Goal: Book appointment/travel/reservation

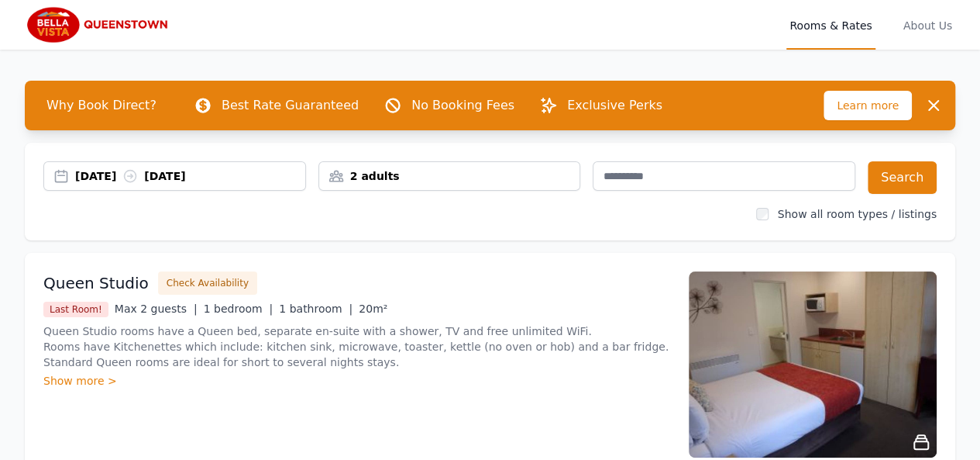
click at [458, 180] on div "2 adults" at bounding box center [449, 176] width 261 height 16
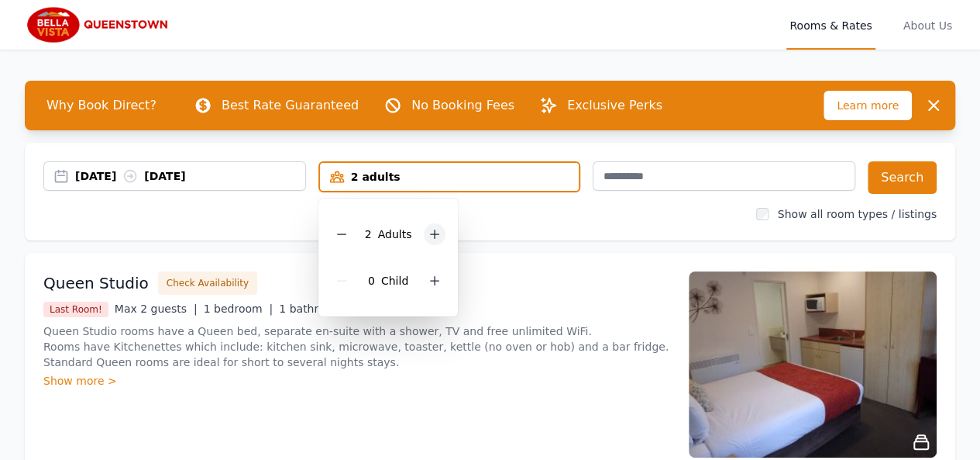
click at [431, 232] on icon at bounding box center [435, 234] width 12 height 12
click at [431, 233] on icon at bounding box center [435, 234] width 12 height 12
click at [432, 288] on div at bounding box center [435, 281] width 22 height 22
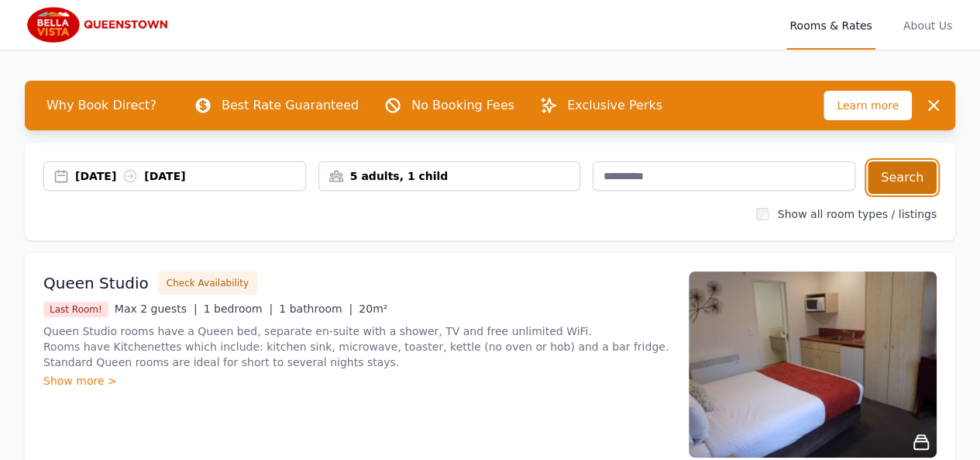
click at [885, 184] on button "Search" at bounding box center [902, 177] width 69 height 33
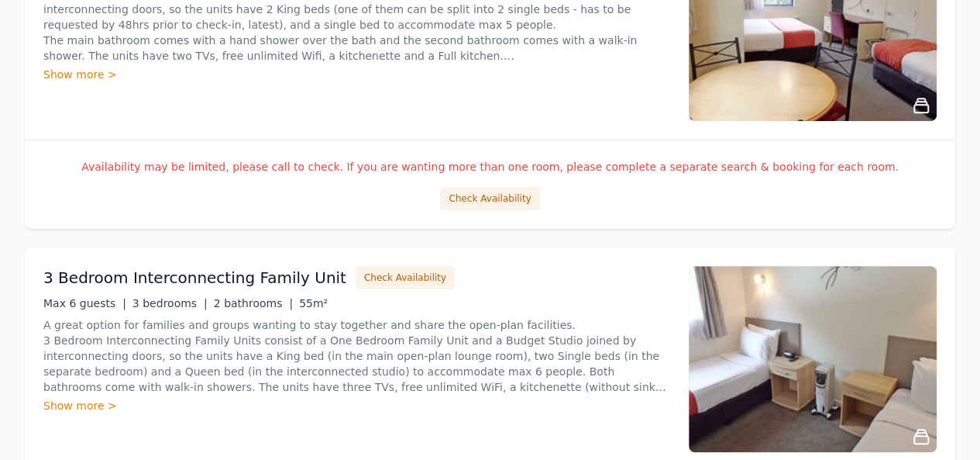
scroll to position [465, 0]
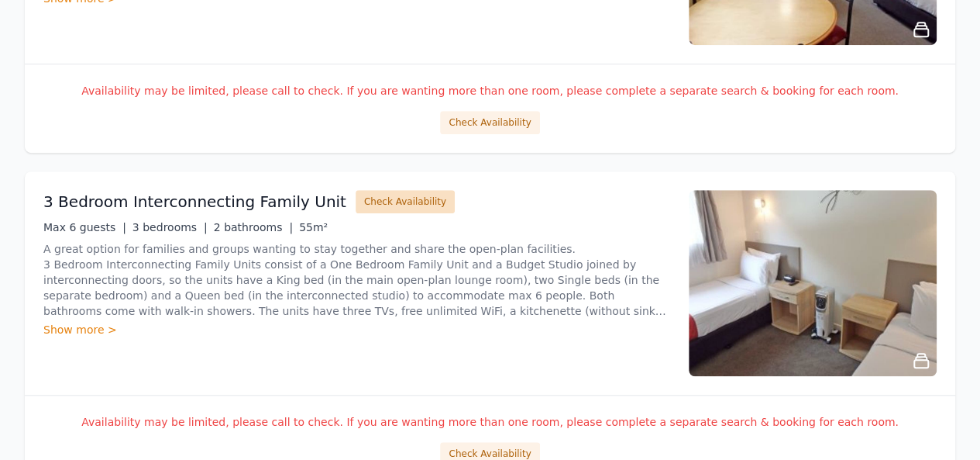
click at [373, 206] on button "Check Availability" at bounding box center [405, 201] width 99 height 23
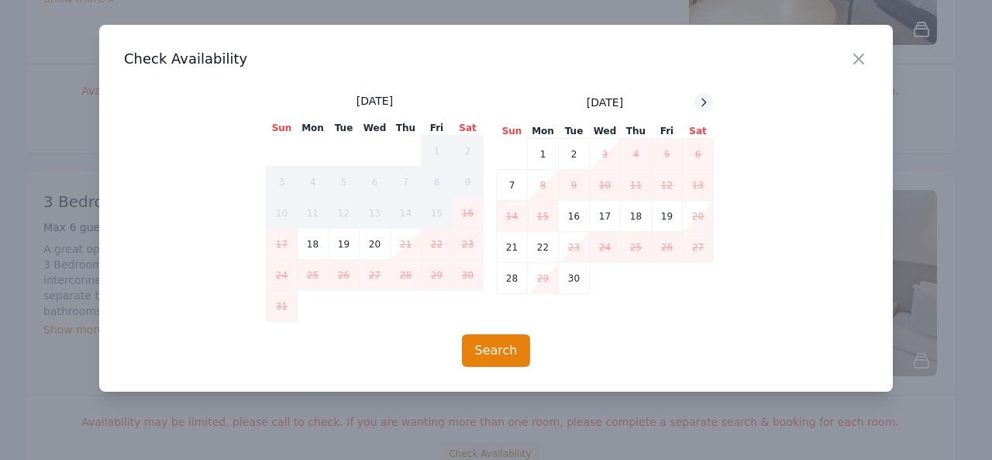
click at [709, 105] on icon at bounding box center [704, 102] width 12 height 12
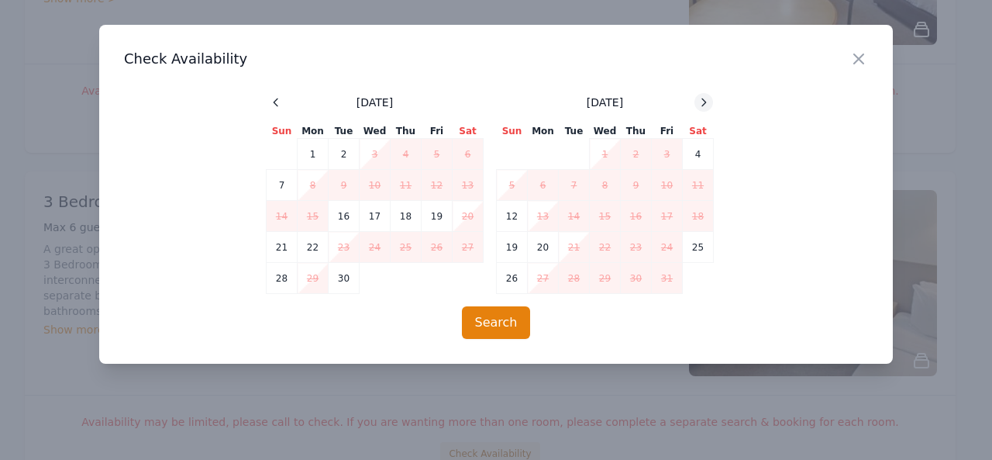
click at [709, 105] on icon at bounding box center [704, 102] width 12 height 12
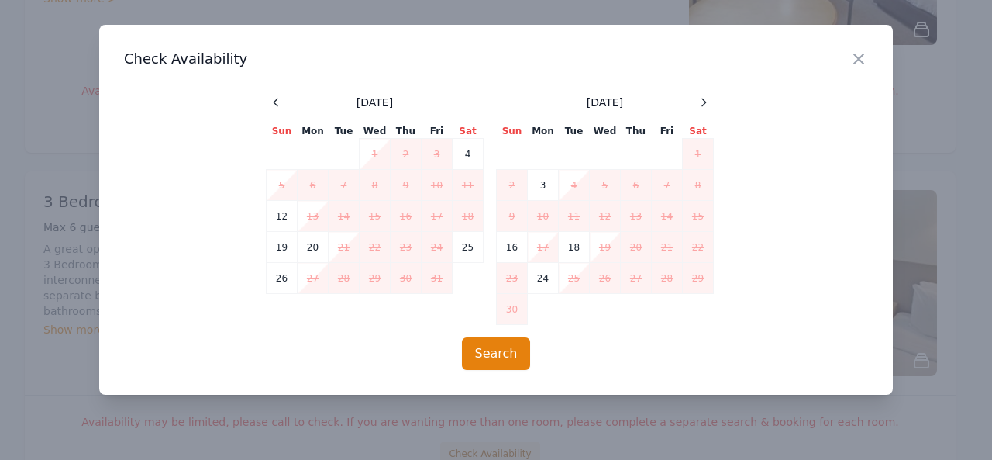
drag, startPoint x: 851, startPoint y: 70, endPoint x: 804, endPoint y: 43, distance: 53.8
click at [851, 69] on div "Close" at bounding box center [870, 49] width 43 height 49
click at [856, 50] on icon "button" at bounding box center [858, 59] width 19 height 19
